Goal: Task Accomplishment & Management: Complete application form

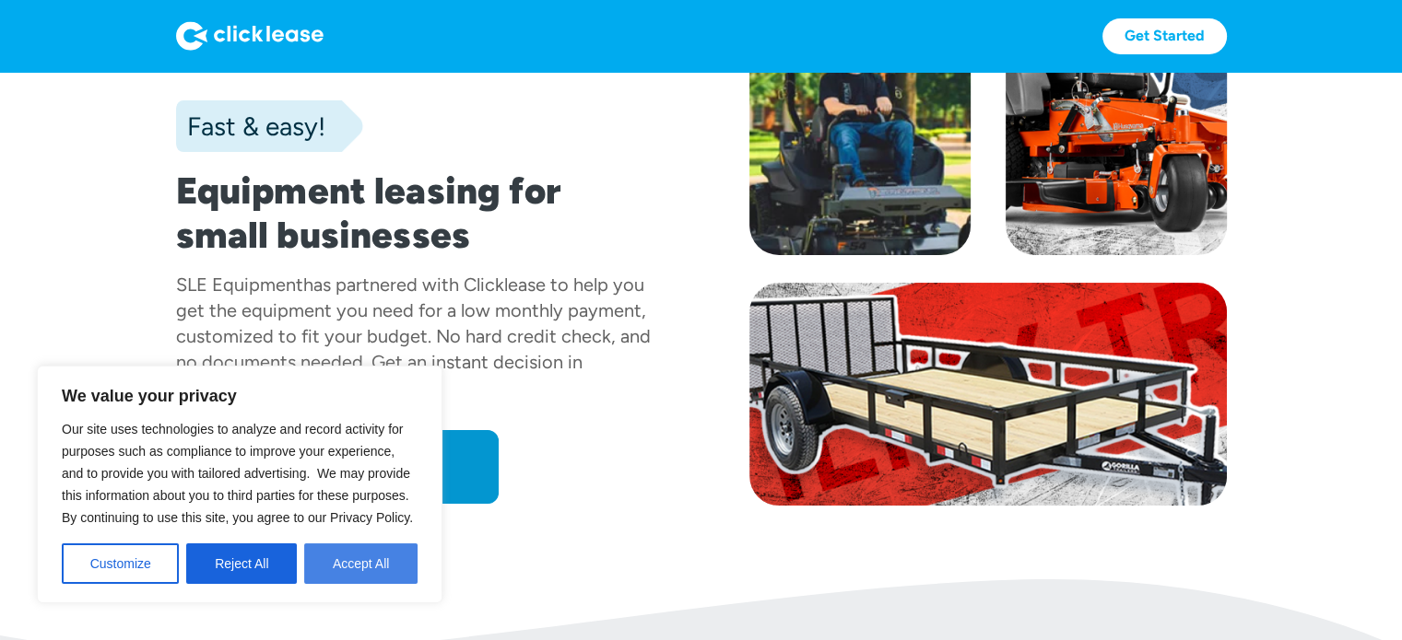
click at [359, 570] on button "Accept All" at bounding box center [360, 564] width 113 height 41
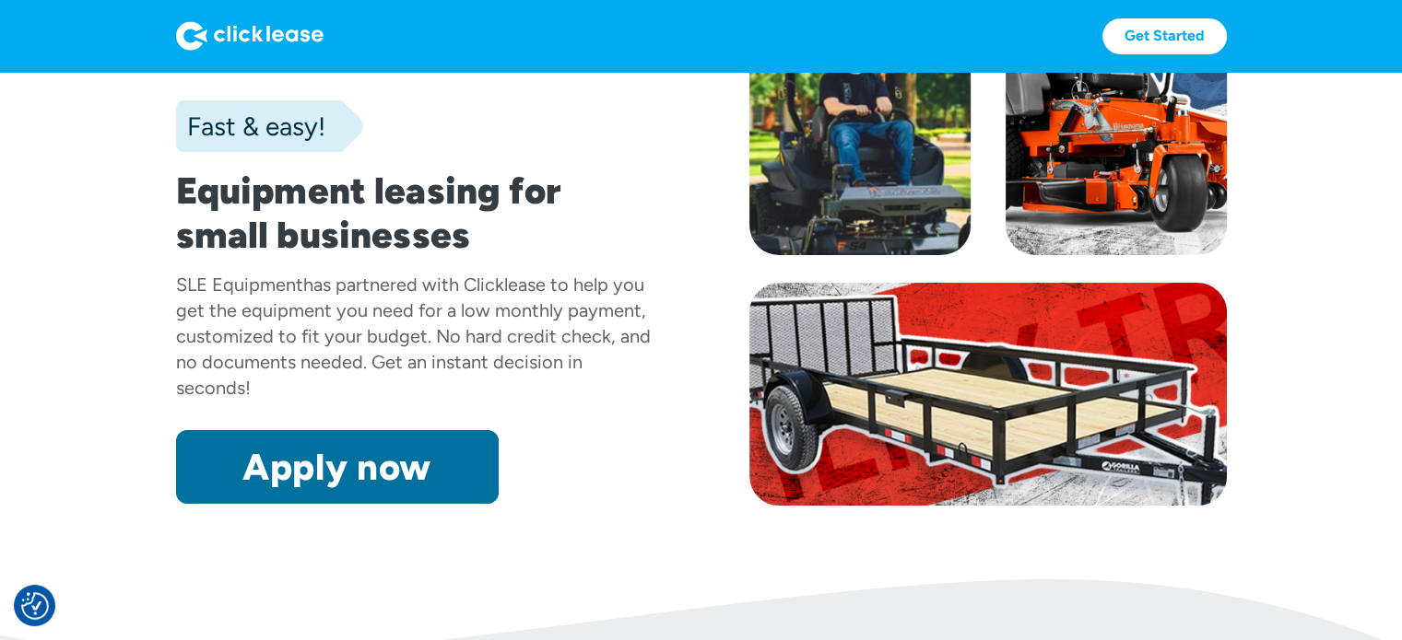
click at [396, 459] on link "Apply now" at bounding box center [337, 467] width 323 height 74
